Goal: Task Accomplishment & Management: Complete application form

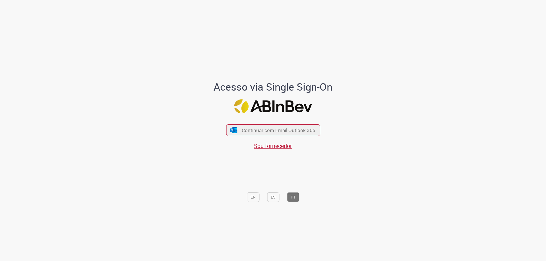
drag, startPoint x: 244, startPoint y: 116, endPoint x: 248, endPoint y: 122, distance: 7.5
click at [245, 117] on div "Acesso via Single Sign-On Continuar com Email Outlook 365 Sou fornecedor EN ES …" at bounding box center [273, 143] width 158 height 124
click at [251, 126] on button "Continuar com Email Outlook 365" at bounding box center [273, 131] width 96 height 12
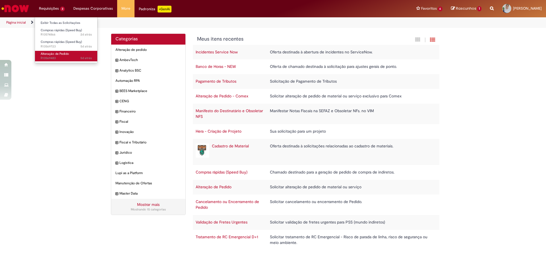
click at [69, 53] on span "Alteração de Pedido" at bounding box center [55, 54] width 28 height 4
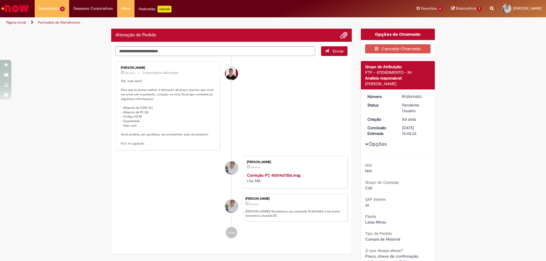
click at [190, 59] on ul "[PERSON_NAME] 18h atrás 18 horas atrás Comentários adicionais Olá, tudo bem? Pa…" at bounding box center [231, 150] width 232 height 188
click at [193, 61] on ul "[PERSON_NAME] 18h atrás 18 horas atrás Comentários adicionais Olá, tudo bem? Pa…" at bounding box center [231, 150] width 232 height 188
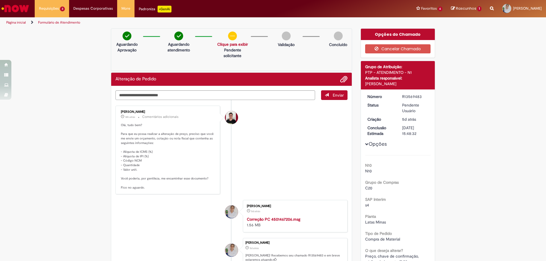
click at [192, 55] on div "Aguardando Aprovação Aguardando atendimento Solicitação aprovada Clique para ex…" at bounding box center [231, 49] width 241 height 43
click at [213, 92] on textarea "Digite sua mensagem aqui..." at bounding box center [215, 95] width 200 height 10
type textarea "*"
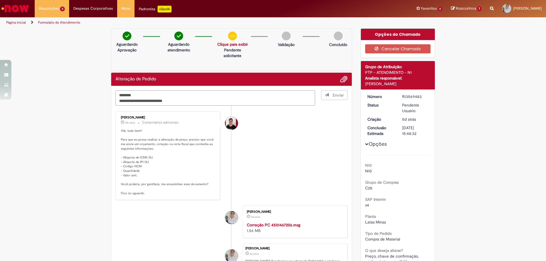
type textarea "**********"
click at [338, 79] on li at bounding box center [342, 79] width 12 height 7
click at [341, 79] on span "Adicionar anexos" at bounding box center [343, 79] width 7 height 7
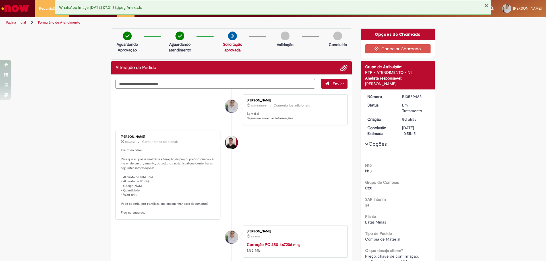
click at [273, 83] on textarea "Digite sua mensagem aqui..." at bounding box center [215, 84] width 200 height 10
